Goal: Obtain resource: Obtain resource

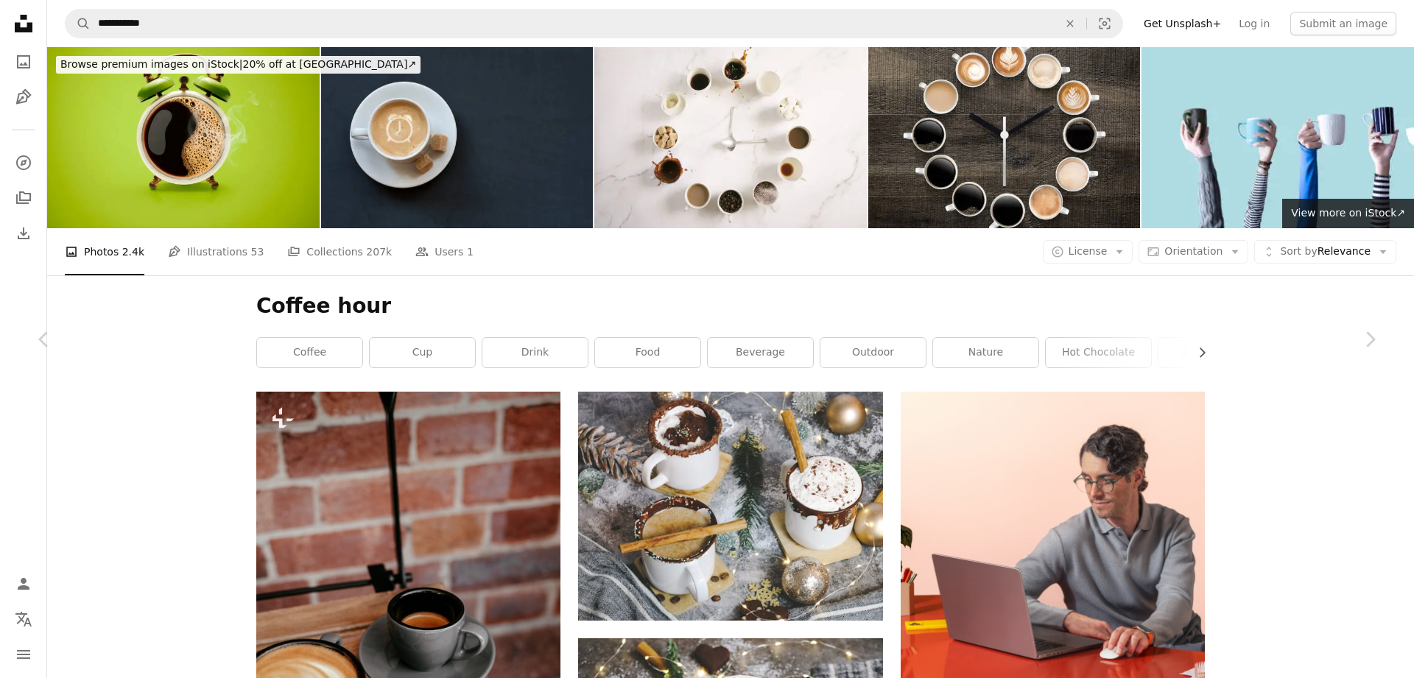
scroll to position [43550, 0]
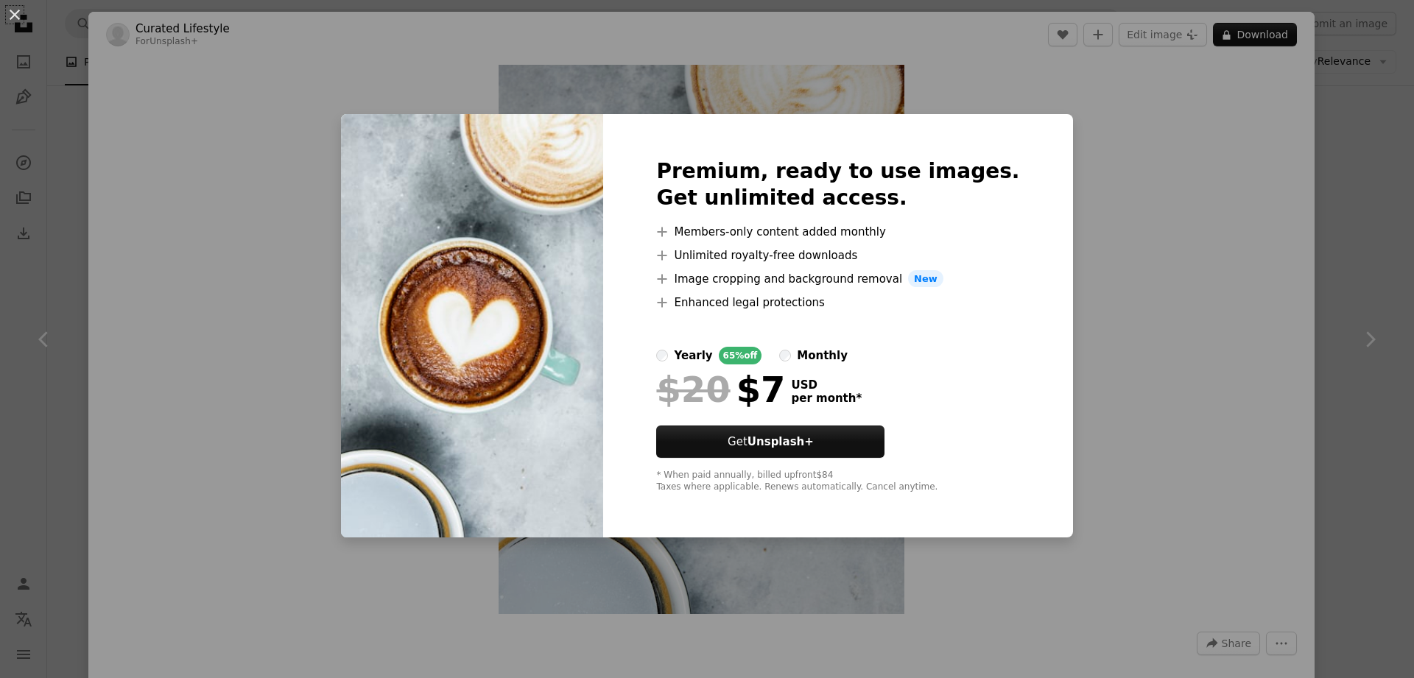
click at [1177, 161] on div "An X shape Premium, ready to use images. Get unlimited access. A plus sign Memb…" at bounding box center [707, 339] width 1414 height 678
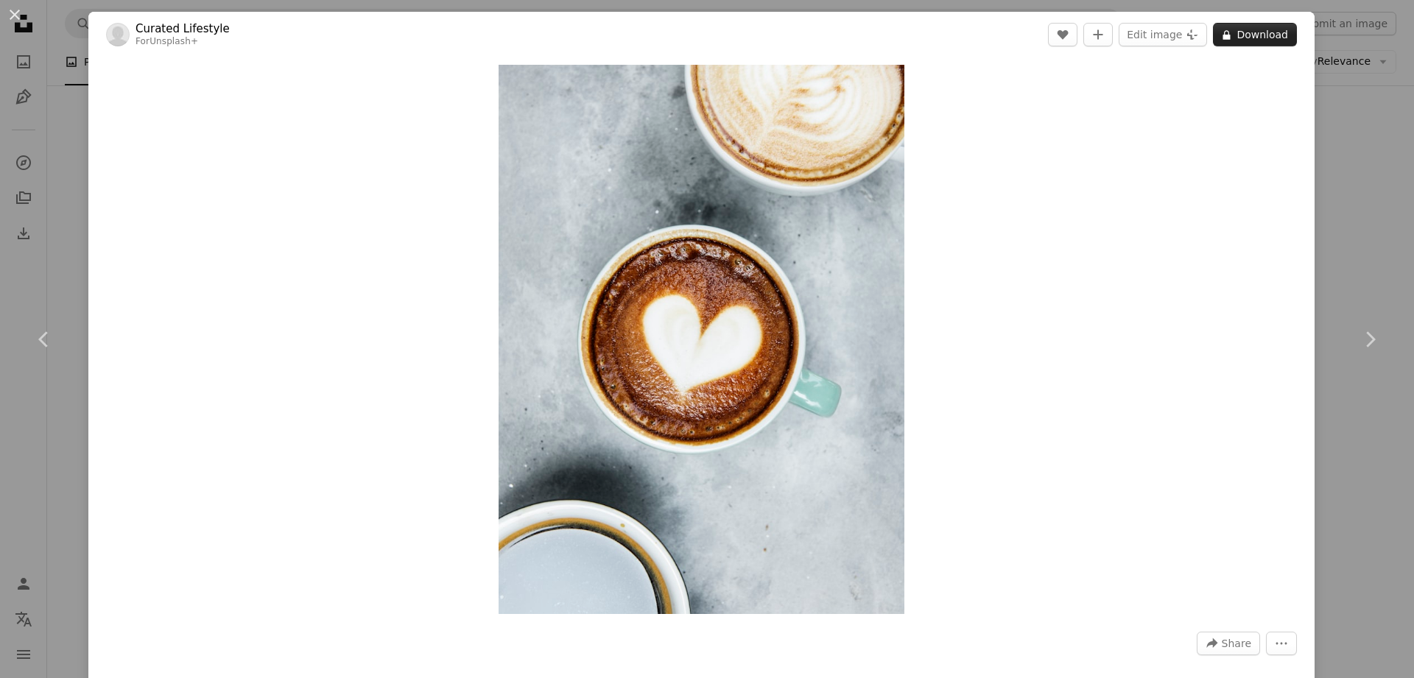
click at [1277, 32] on button "A lock Download" at bounding box center [1255, 35] width 84 height 24
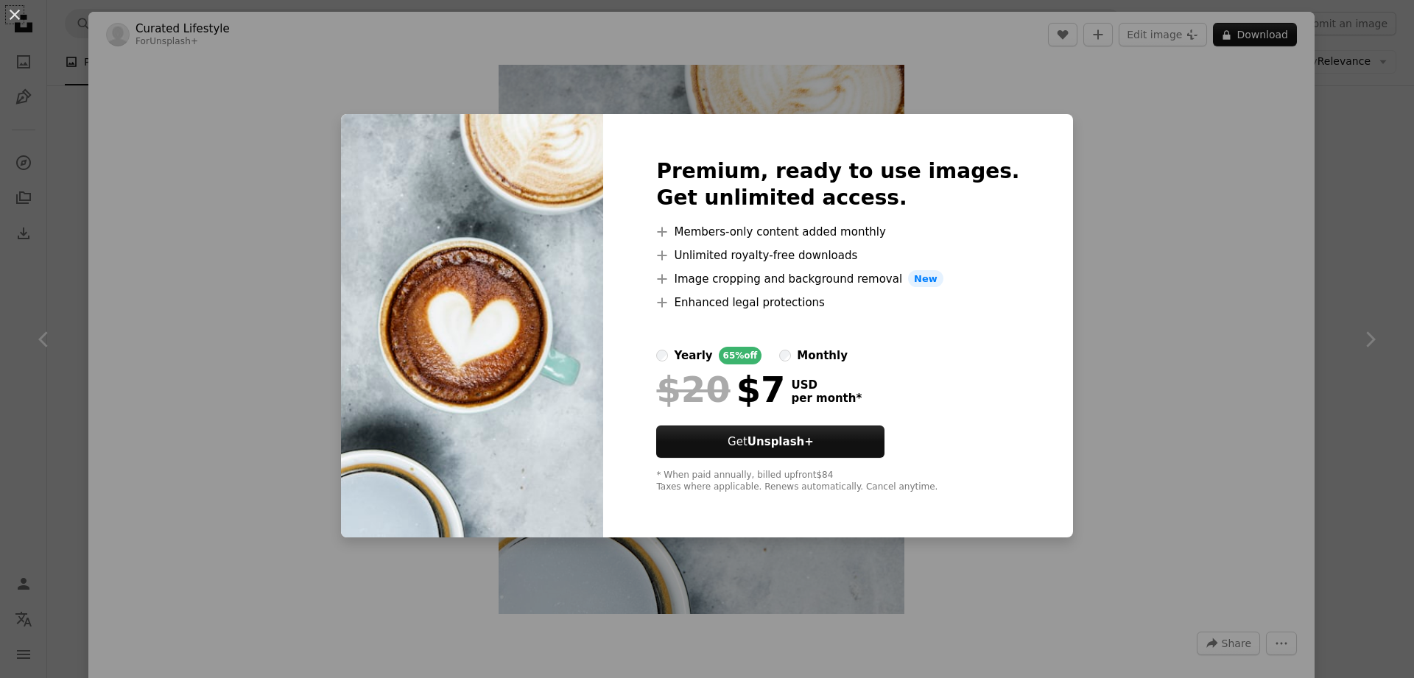
click at [1162, 158] on div "An X shape Premium, ready to use images. Get unlimited access. A plus sign Memb…" at bounding box center [707, 339] width 1414 height 678
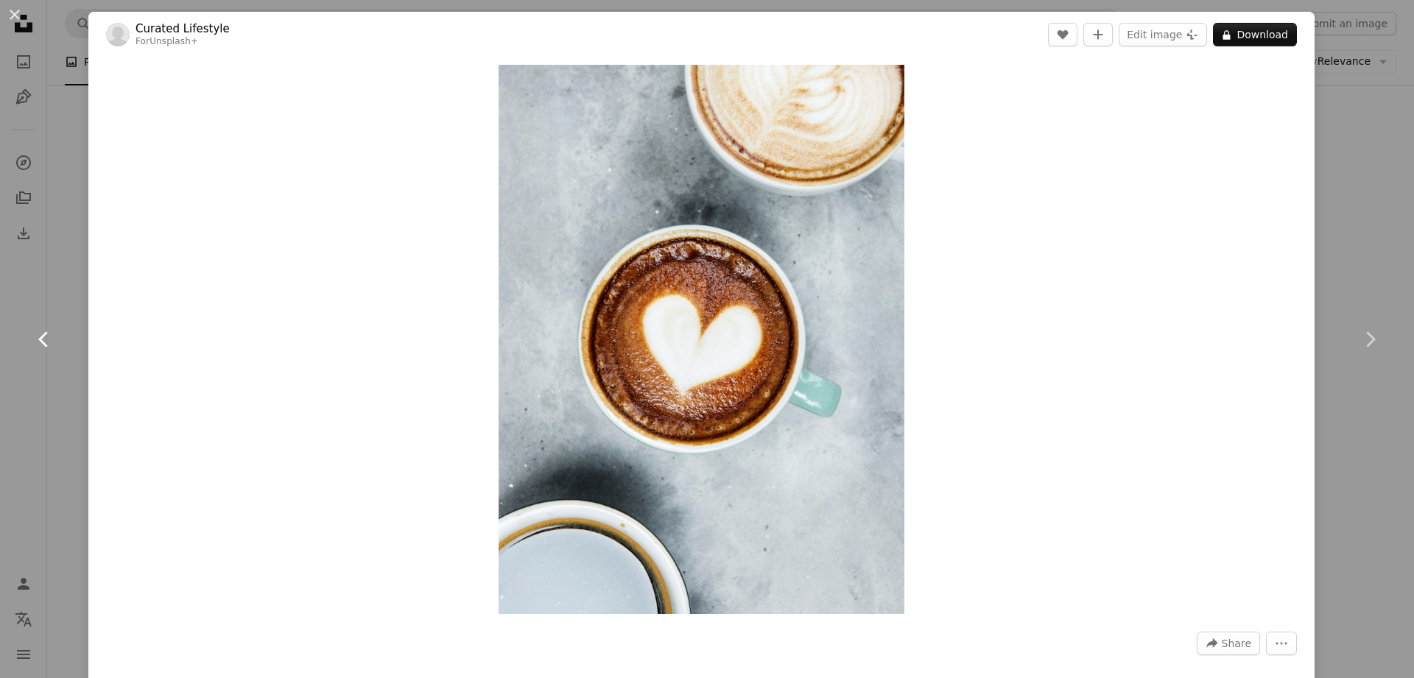
click at [41, 331] on icon "Chevron left" at bounding box center [44, 340] width 24 height 24
click at [43, 338] on icon "Chevron left" at bounding box center [44, 340] width 24 height 24
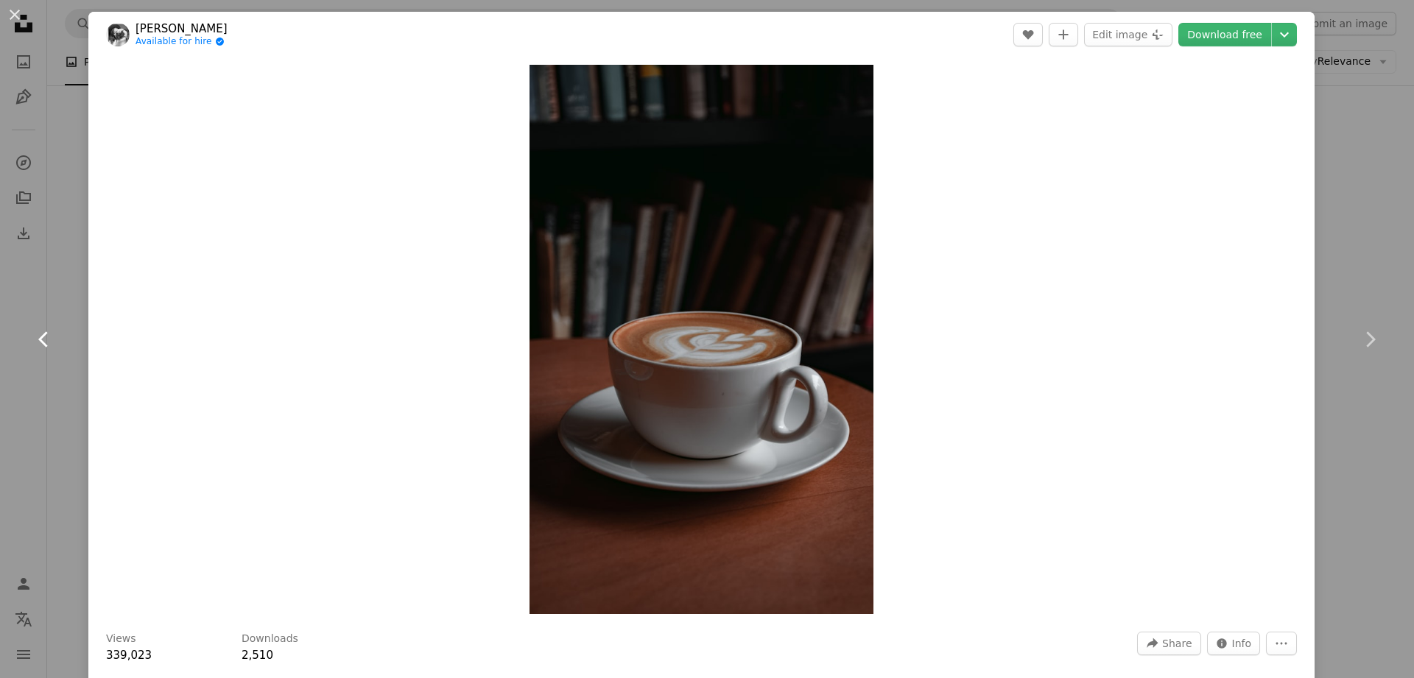
click at [43, 339] on icon "Chevron left" at bounding box center [44, 340] width 24 height 24
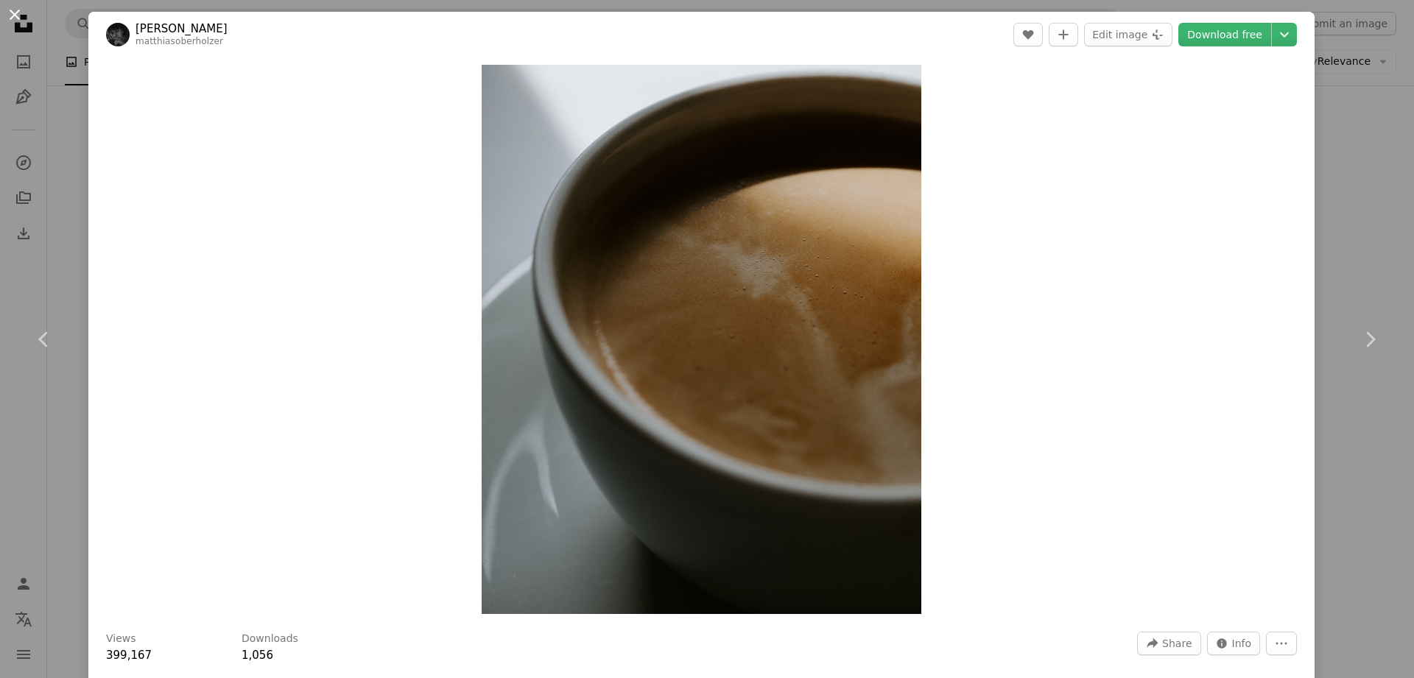
click at [12, 10] on button "An X shape" at bounding box center [15, 15] width 18 height 18
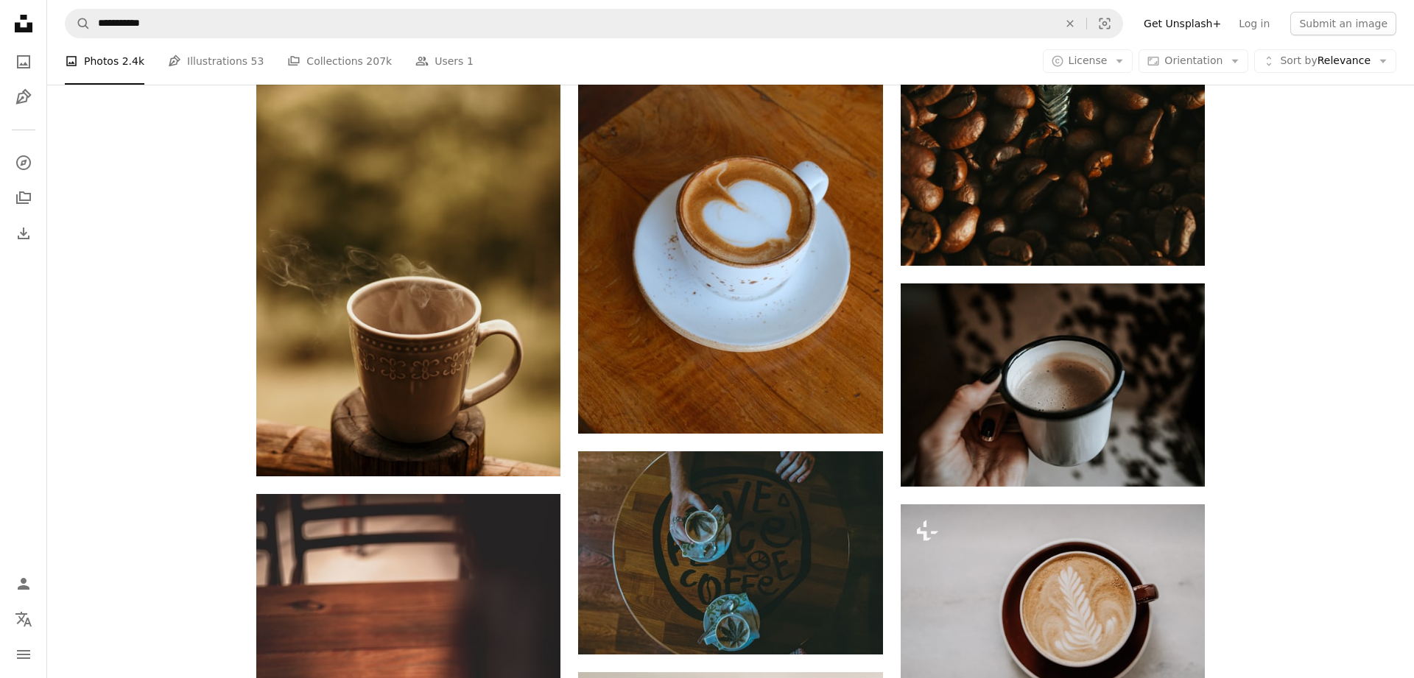
scroll to position [33632, 0]
